Goal: Task Accomplishment & Management: Complete application form

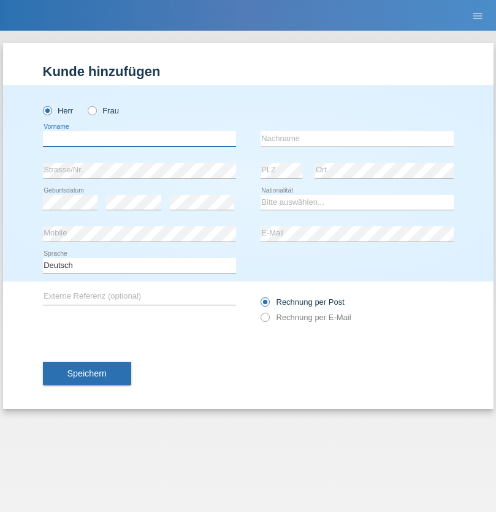
click at [139, 138] on input "text" at bounding box center [139, 138] width 193 height 15
type input "Kevin"
click at [357, 138] on input "text" at bounding box center [356, 138] width 193 height 15
type input "Ferhati"
select select "DE"
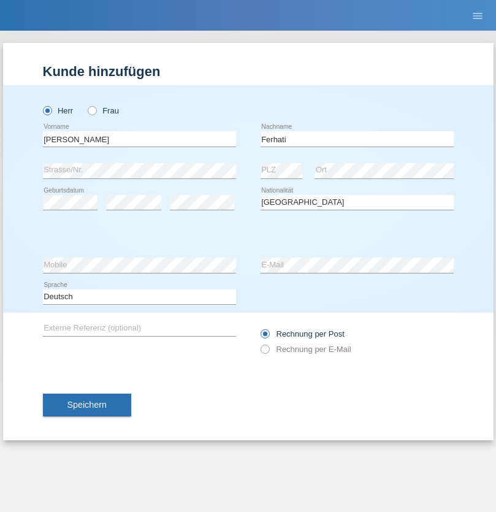
select select "C"
select select "14"
select select "02"
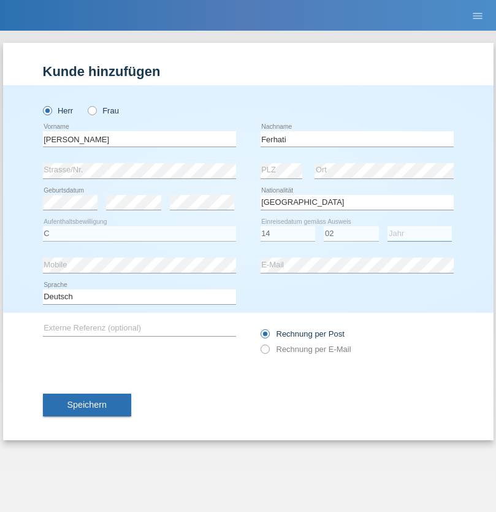
select select "2021"
select select "en"
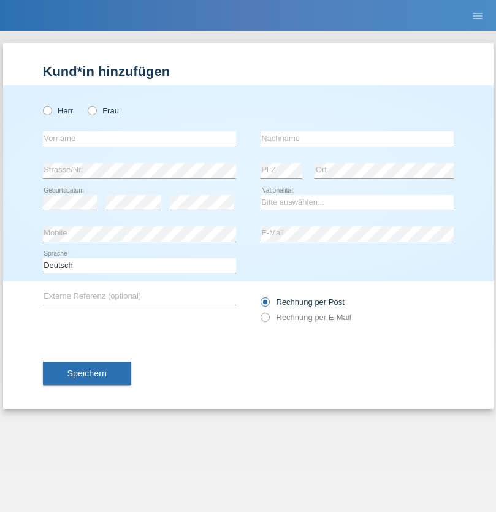
radio input "true"
click at [139, 138] on input "text" at bounding box center [139, 138] width 193 height 15
type input "firat"
click at [357, 138] on input "text" at bounding box center [356, 138] width 193 height 15
type input "kara"
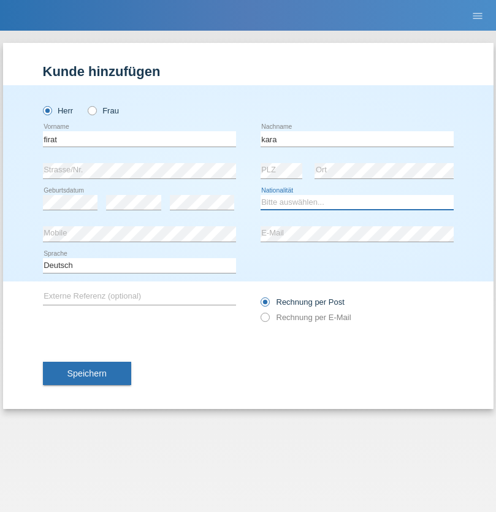
select select "CH"
radio input "true"
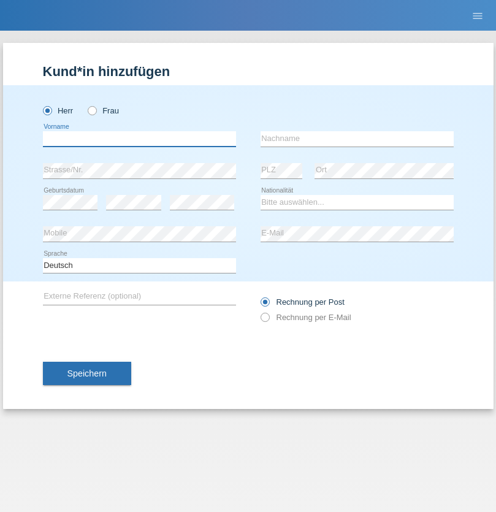
click at [139, 138] on input "text" at bounding box center [139, 138] width 193 height 15
type input "Bogdan"
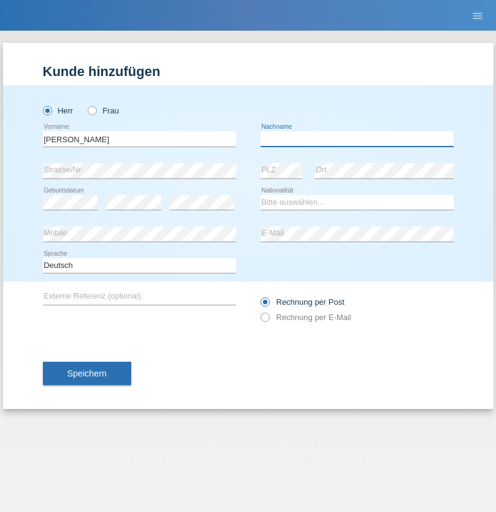
click at [357, 138] on input "text" at bounding box center [356, 138] width 193 height 15
type input "Cristian"
select select "RO"
select select "C"
select select "11"
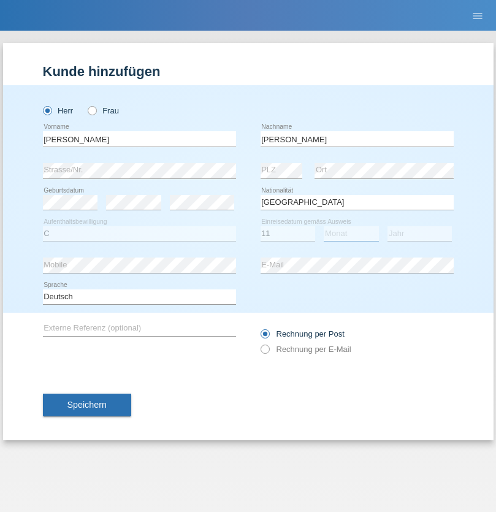
select select "02"
select select "2011"
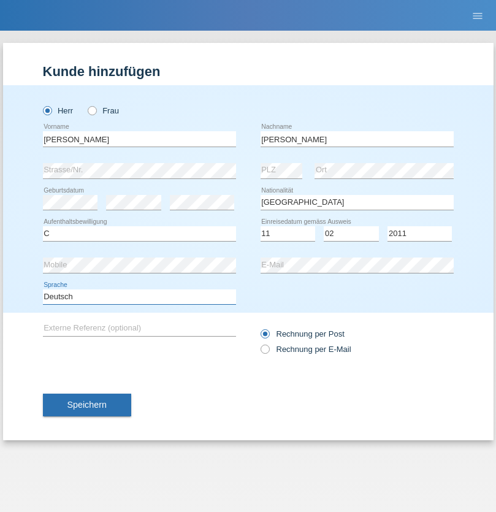
select select "en"
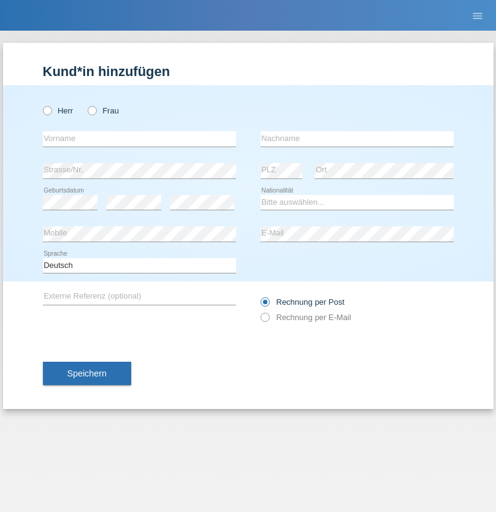
radio input "true"
click at [139, 138] on input "text" at bounding box center [139, 138] width 193 height 15
type input "[PERSON_NAME]"
click at [357, 138] on input "text" at bounding box center [356, 138] width 193 height 15
type input "Ymeri"
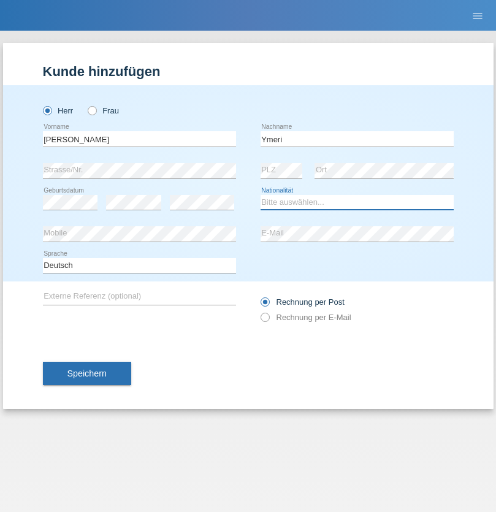
select select "XK"
select select "C"
select select "21"
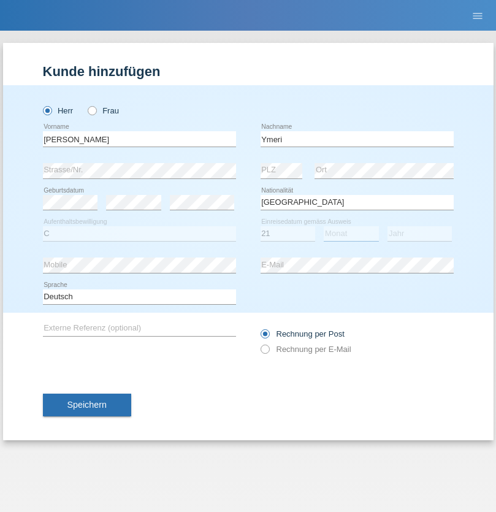
select select "03"
select select "1991"
